Goal: Information Seeking & Learning: Learn about a topic

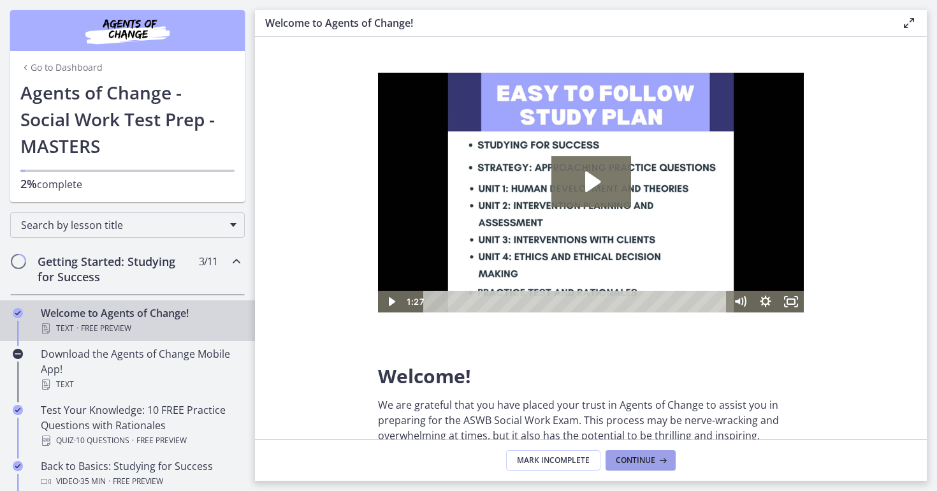
click at [629, 463] on span "Continue" at bounding box center [636, 460] width 40 height 10
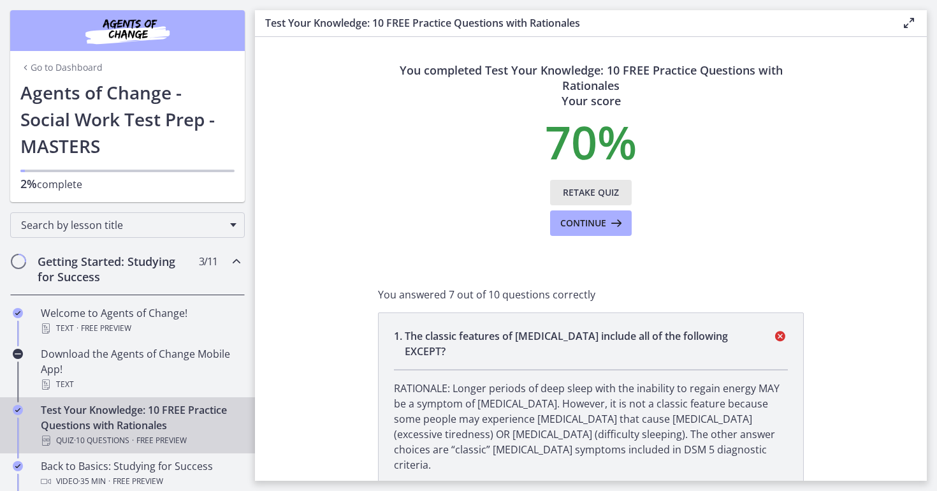
click at [583, 189] on span "Retake Quiz" at bounding box center [591, 192] width 56 height 15
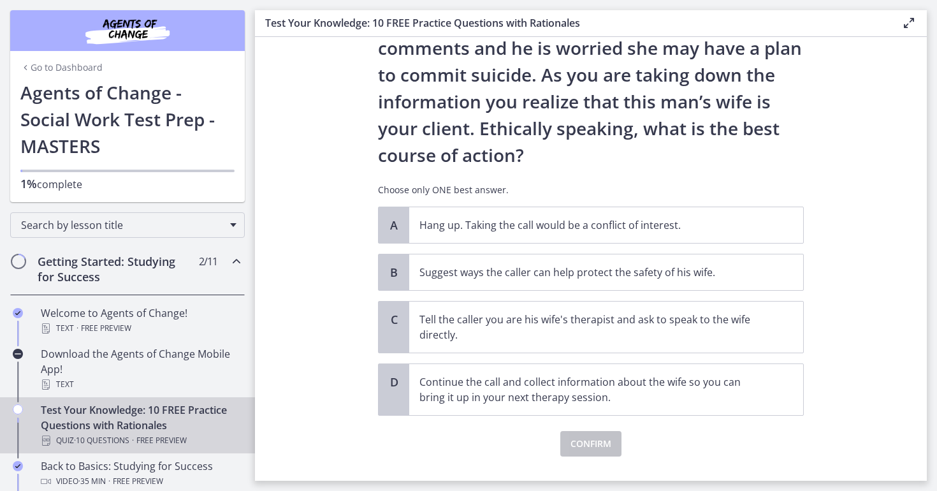
scroll to position [127, 0]
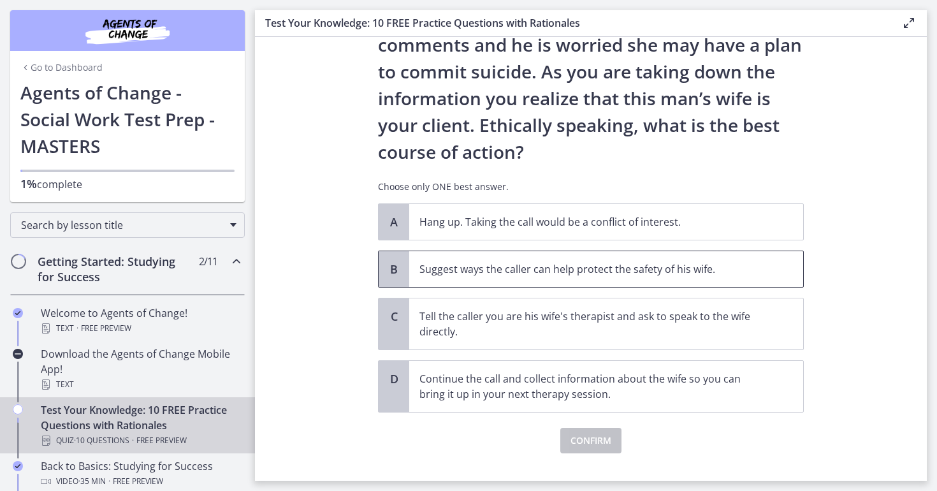
click at [519, 272] on p "Suggest ways the caller can help protect the safety of his wife." at bounding box center [593, 268] width 348 height 15
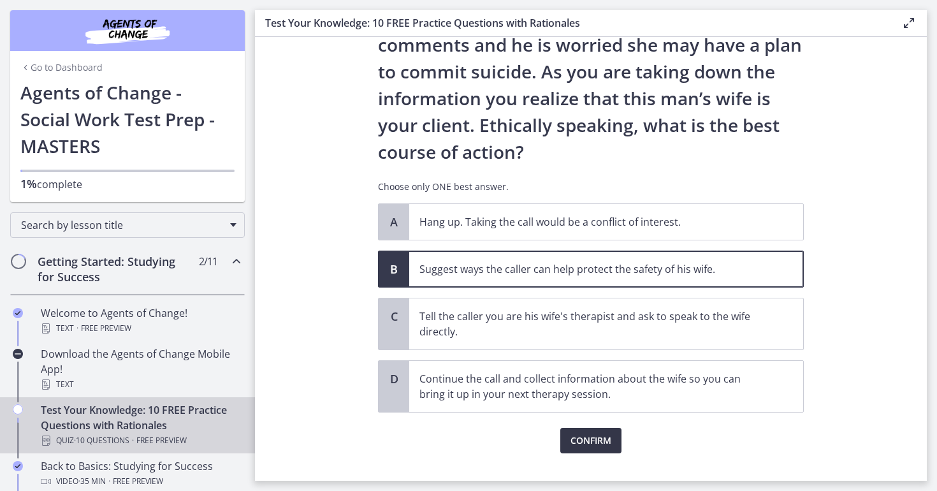
click at [586, 438] on span "Confirm" at bounding box center [590, 440] width 41 height 15
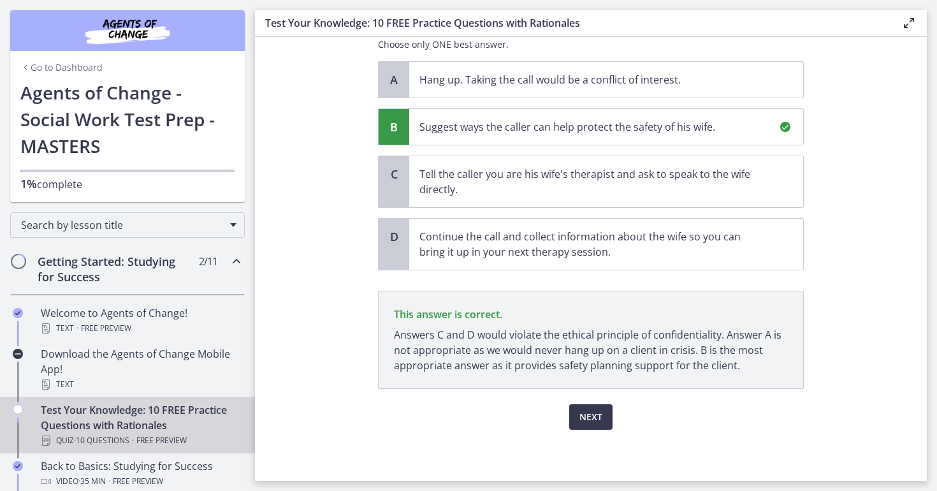
scroll to position [269, 0]
click at [581, 426] on button "Next" at bounding box center [590, 416] width 43 height 25
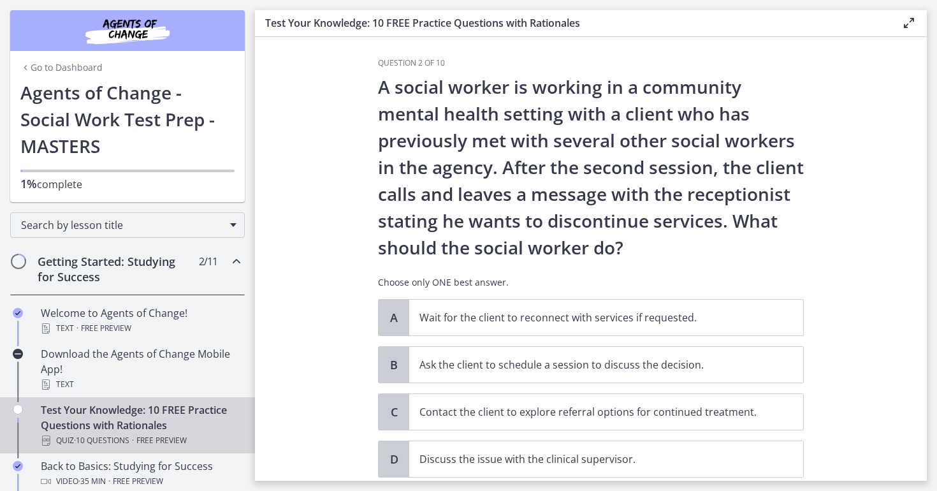
scroll to position [4, 0]
click at [469, 370] on p "Ask the client to schedule a session to discuss the decision." at bounding box center [593, 365] width 348 height 15
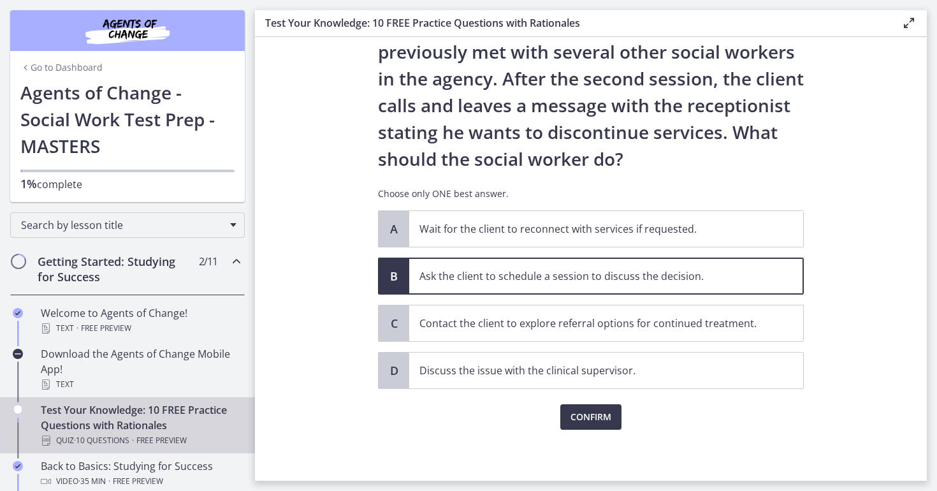
scroll to position [93, 0]
click at [583, 417] on span "Confirm" at bounding box center [590, 416] width 41 height 15
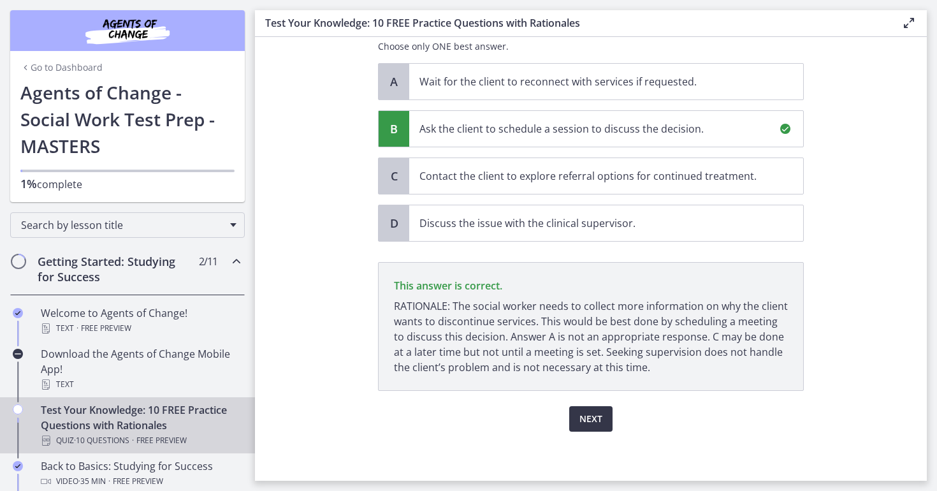
scroll to position [242, 0]
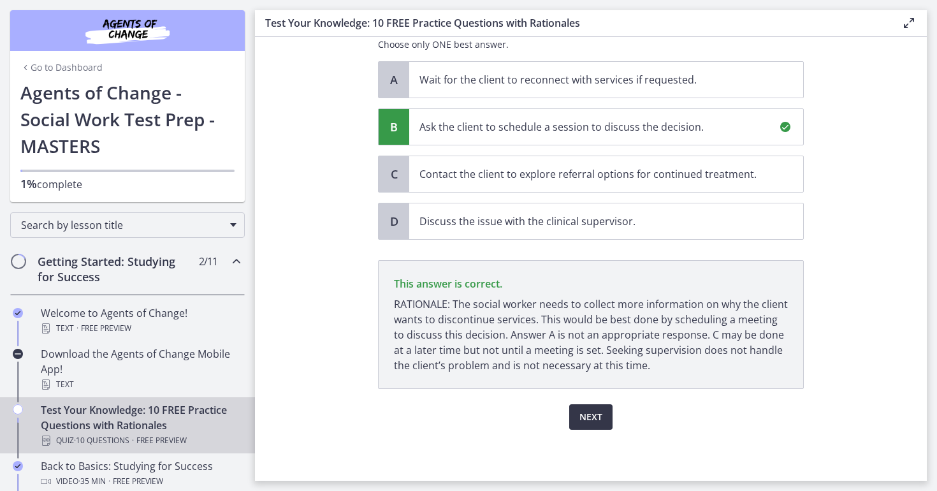
click at [583, 417] on span "Next" at bounding box center [590, 416] width 23 height 15
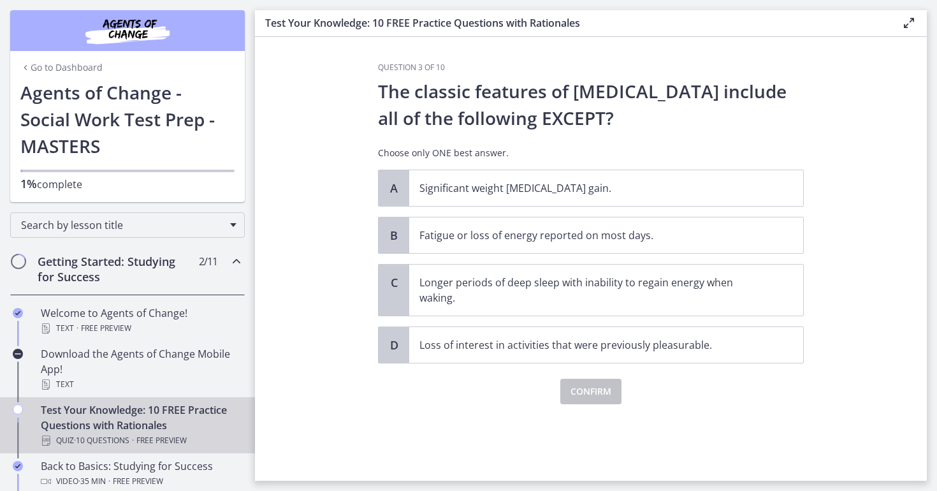
scroll to position [0, 0]
